Goal: Task Accomplishment & Management: Complete application form

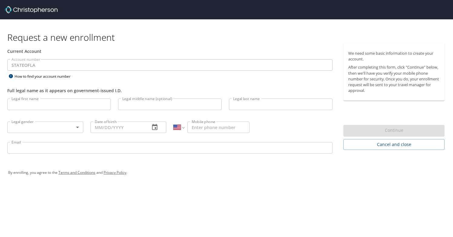
select select "US"
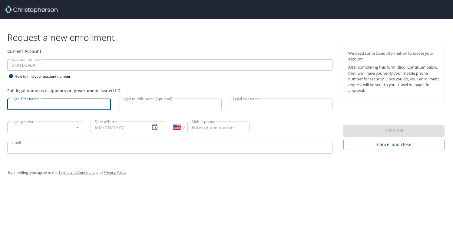
click at [65, 107] on input "Legal first name" at bounding box center [59, 105] width 104 height 12
type input "[PERSON_NAME]"
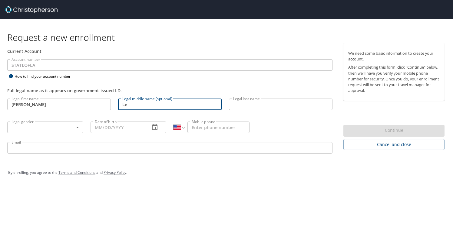
type input "L"
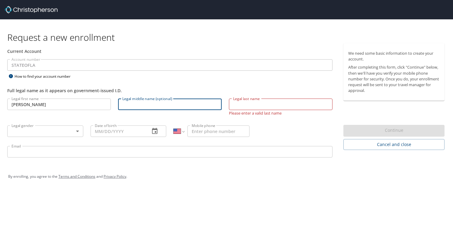
click at [143, 103] on input "Legal middle name (optional)" at bounding box center [170, 105] width 104 height 12
type input "[PERSON_NAME]"
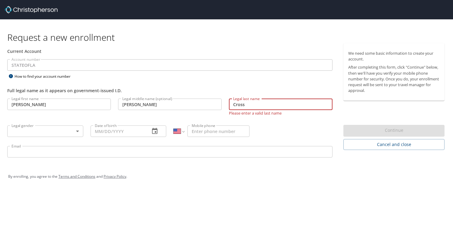
type input "Cross"
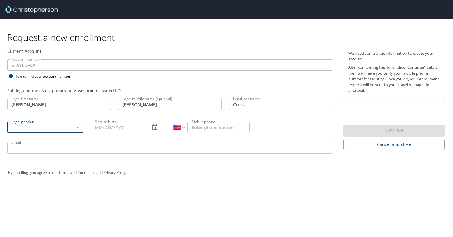
click at [74, 127] on body "Request a new enrollment Current Account Account number STATEOFLA Account numbe…" at bounding box center [226, 118] width 453 height 237
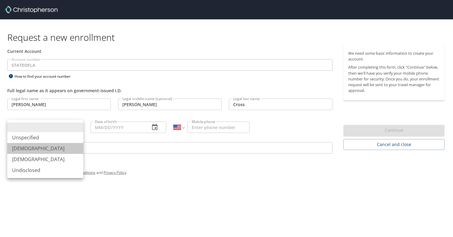
click at [32, 148] on li "[DEMOGRAPHIC_DATA]" at bounding box center [45, 148] width 76 height 11
type input "[DEMOGRAPHIC_DATA]"
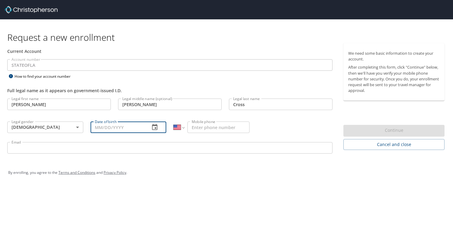
click at [102, 128] on input "Date of birth" at bounding box center [118, 128] width 55 height 12
type input "[DATE]"
click at [210, 127] on input "Mobile phone" at bounding box center [218, 128] width 62 height 12
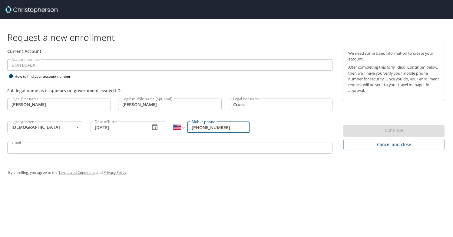
type input "[PHONE_NUMBER]"
click at [140, 149] on input "Email" at bounding box center [169, 148] width 325 height 12
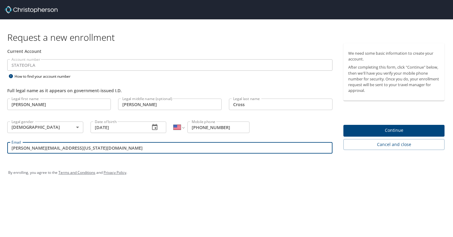
type input "[PERSON_NAME][EMAIL_ADDRESS][US_STATE][DOMAIN_NAME]"
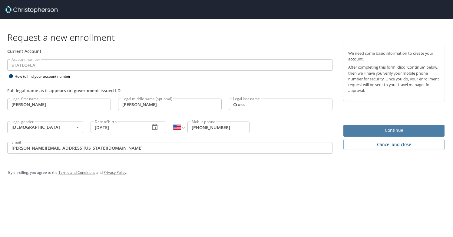
click at [392, 132] on span "Continue" at bounding box center [393, 131] width 91 height 8
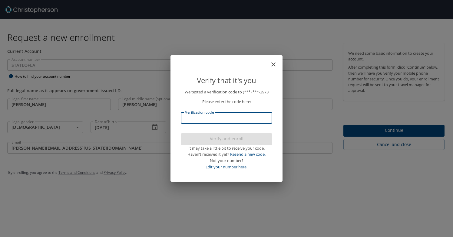
click at [224, 117] on input "Verification code" at bounding box center [226, 118] width 91 height 12
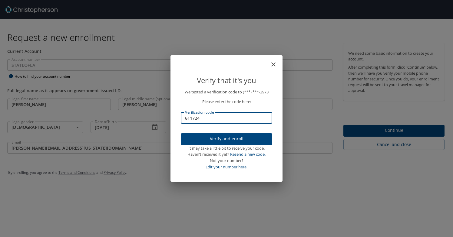
type input "611724"
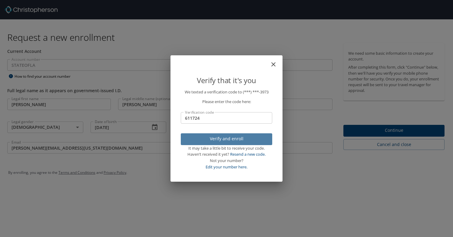
click at [236, 139] on span "Verify and enroll" at bounding box center [227, 139] width 82 height 8
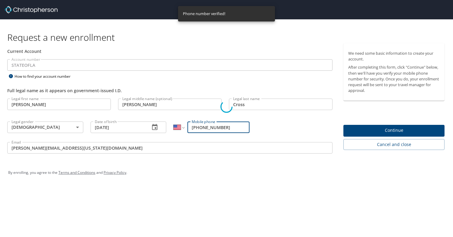
click at [392, 130] on div "Verify that it's you We texted a verification code to (***) ***- 3973 Please en…" at bounding box center [226, 118] width 453 height 237
click at [279, 128] on div "Verify that it's you We texted a verification code to (***) ***- 3973 Please en…" at bounding box center [226, 118] width 112 height 127
click at [388, 129] on div "Verify that it's you We texted a verification code to (***) ***- 3973 Please en…" at bounding box center [226, 118] width 453 height 237
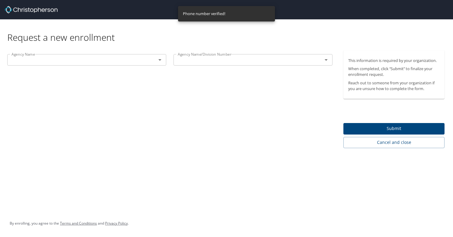
click at [137, 62] on input "text" at bounding box center [77, 60] width 137 height 8
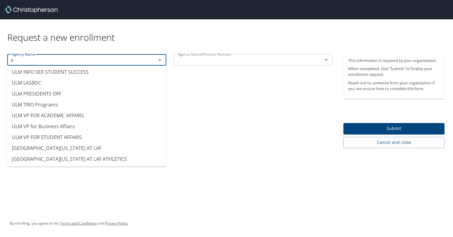
scroll to position [4715, 0]
click at [58, 143] on li "UNIV OF LOUISIANA AT LAF" at bounding box center [86, 148] width 159 height 11
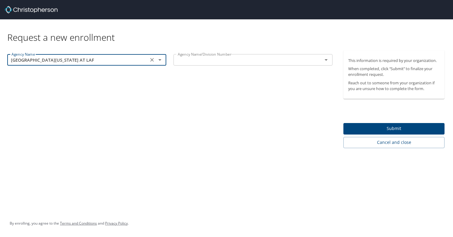
type input "UNIV OF LOUISIANA AT LAF"
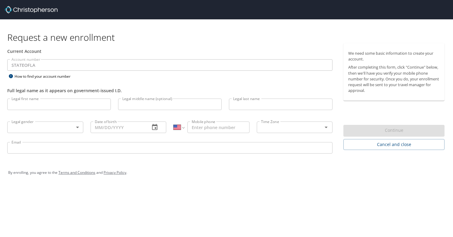
select select "US"
click at [50, 106] on input "Legal first name" at bounding box center [59, 105] width 104 height 12
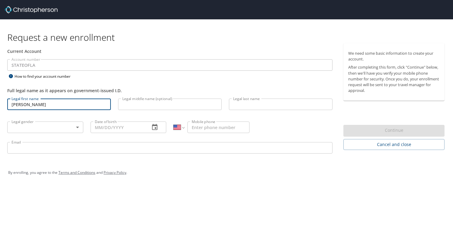
type input "[PERSON_NAME]"
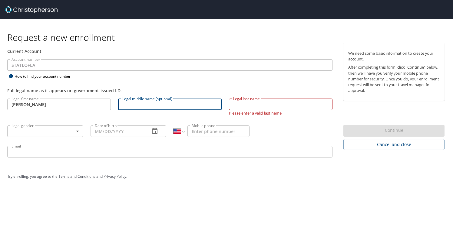
click at [150, 107] on input "Legal middle name (optional)" at bounding box center [170, 105] width 104 height 12
type input "[PERSON_NAME]"
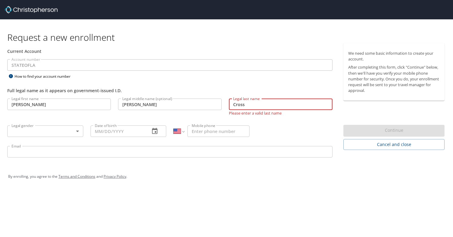
type input "Cross"
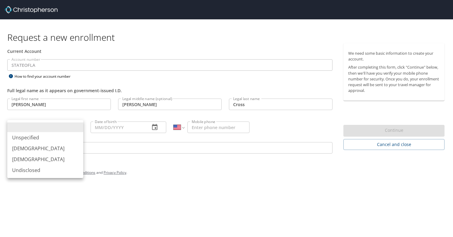
click at [36, 133] on body "Request a new enrollment Current Account Account number STATEOFLA Account numbe…" at bounding box center [226, 118] width 453 height 237
click at [25, 147] on li "[DEMOGRAPHIC_DATA]" at bounding box center [45, 148] width 76 height 11
type input "[DEMOGRAPHIC_DATA]"
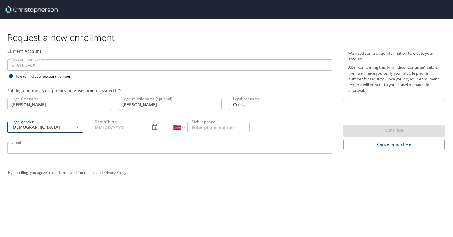
click at [109, 124] on input "Date of birth" at bounding box center [118, 128] width 55 height 12
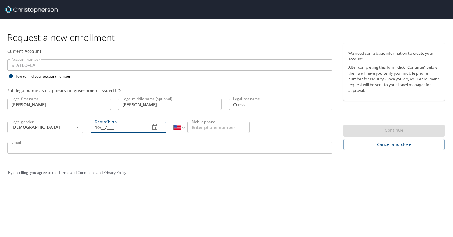
type input "1_/__/____"
type input "6_/__/____"
type input "[DATE]"
click at [202, 128] on input "Mobile phone" at bounding box center [218, 128] width 62 height 12
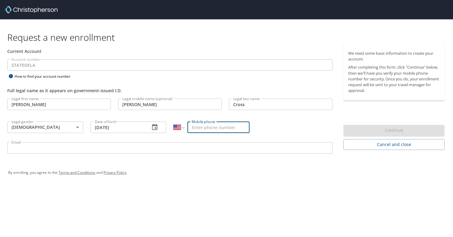
type input "[PHONE_NUMBER]"
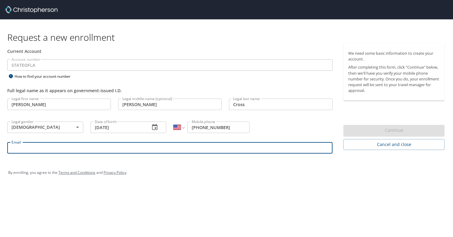
click at [123, 151] on input "Email" at bounding box center [169, 148] width 325 height 12
type input "[PERSON_NAME][EMAIL_ADDRESS][US_STATE][DOMAIN_NAME]"
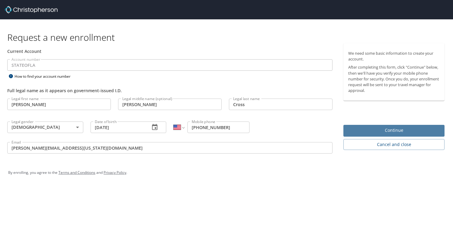
click at [400, 131] on span "Continue" at bounding box center [393, 131] width 91 height 8
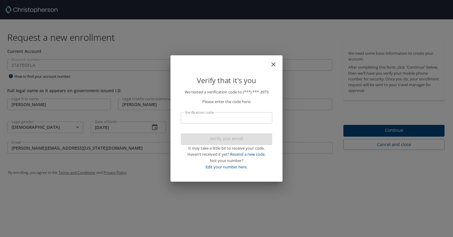
click at [232, 120] on input "Verification code" at bounding box center [226, 118] width 91 height 12
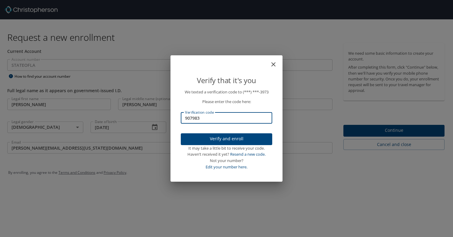
type input "907983"
click at [232, 139] on span "Verify and enroll" at bounding box center [227, 139] width 82 height 8
